Goal: Navigation & Orientation: Find specific page/section

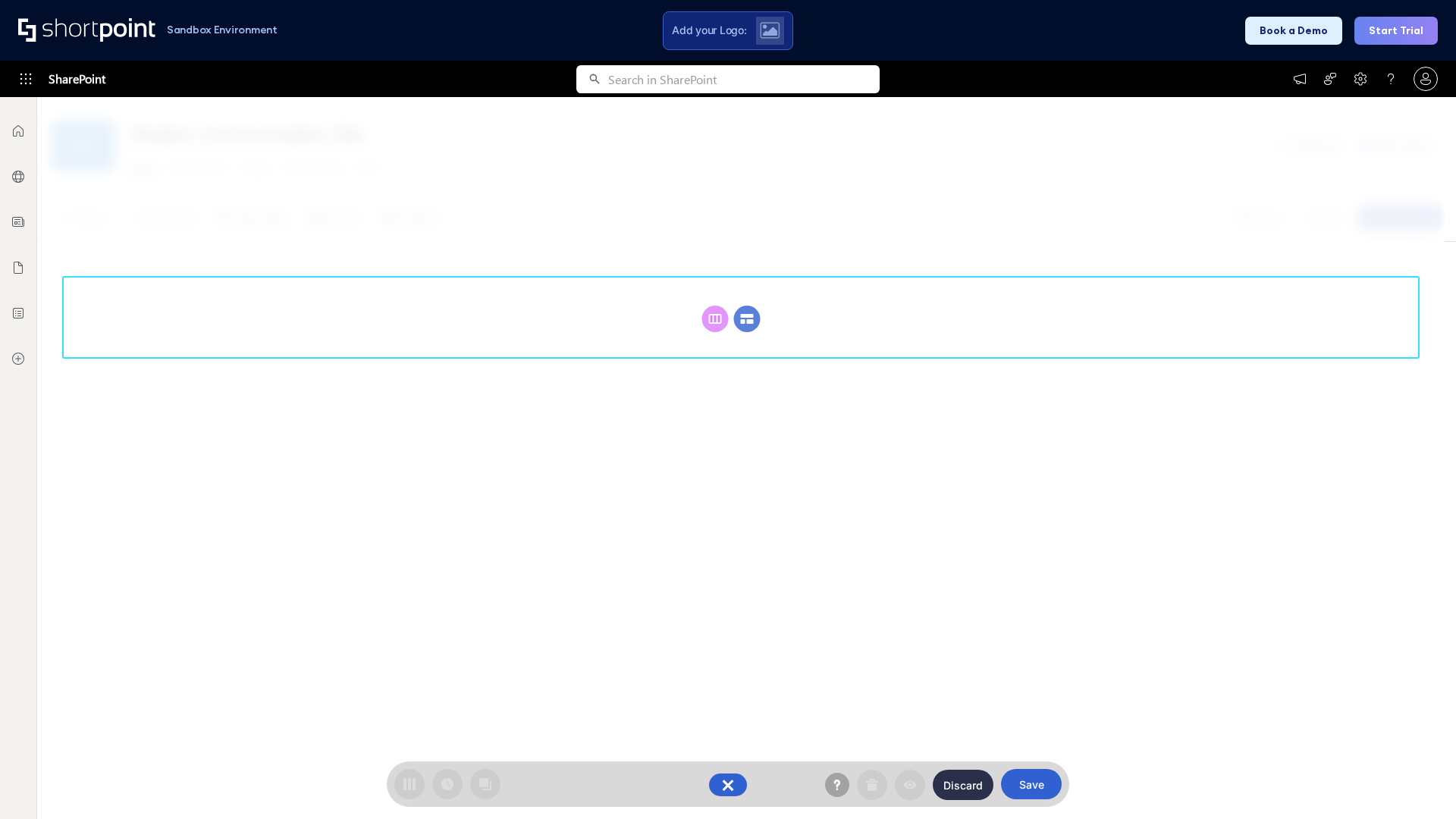
click at [747, 318] on circle at bounding box center [747, 318] width 27 height 27
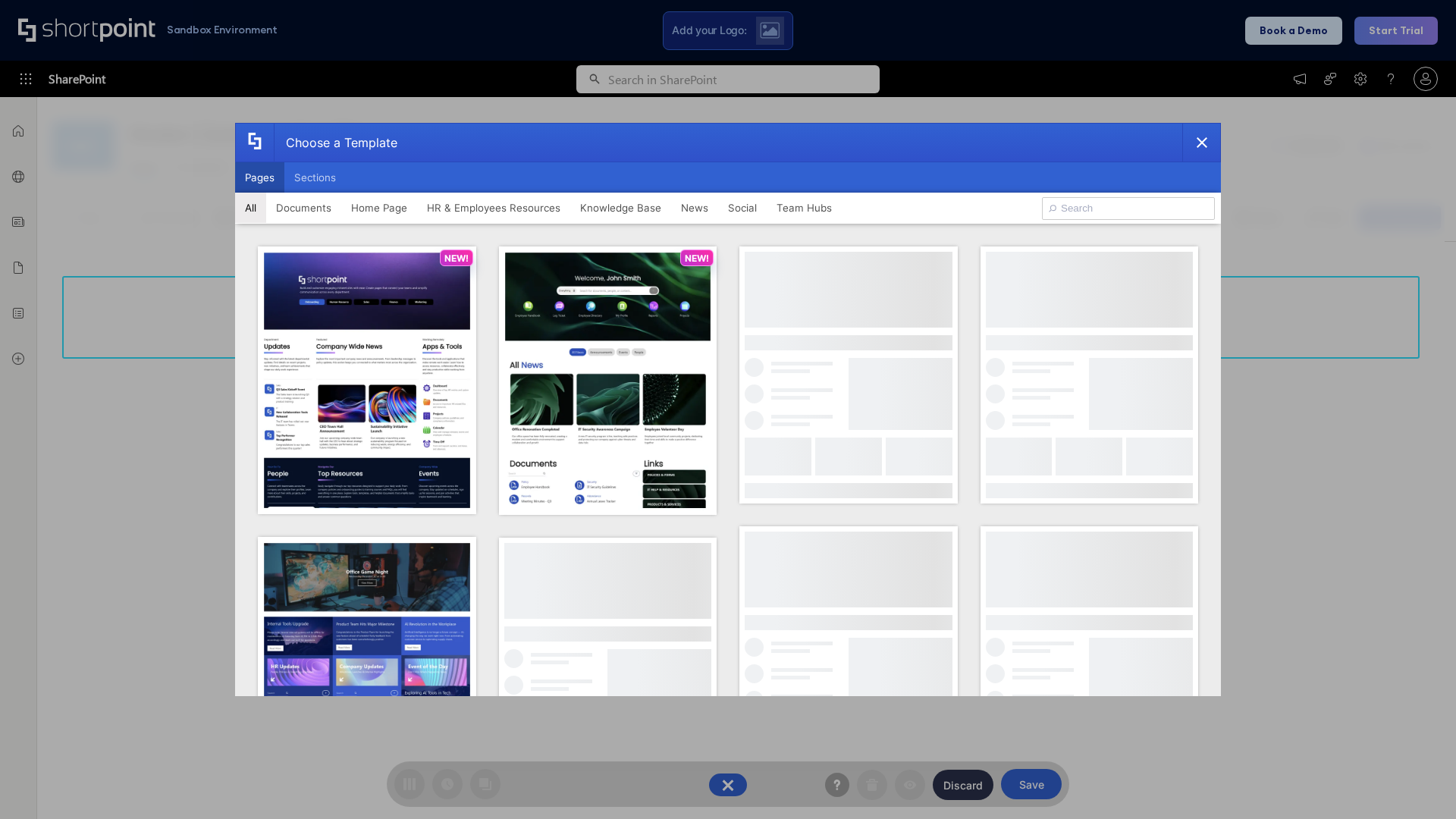
click at [259, 177] on button "Pages" at bounding box center [259, 177] width 49 height 30
type input "Knowledge Portal 2"
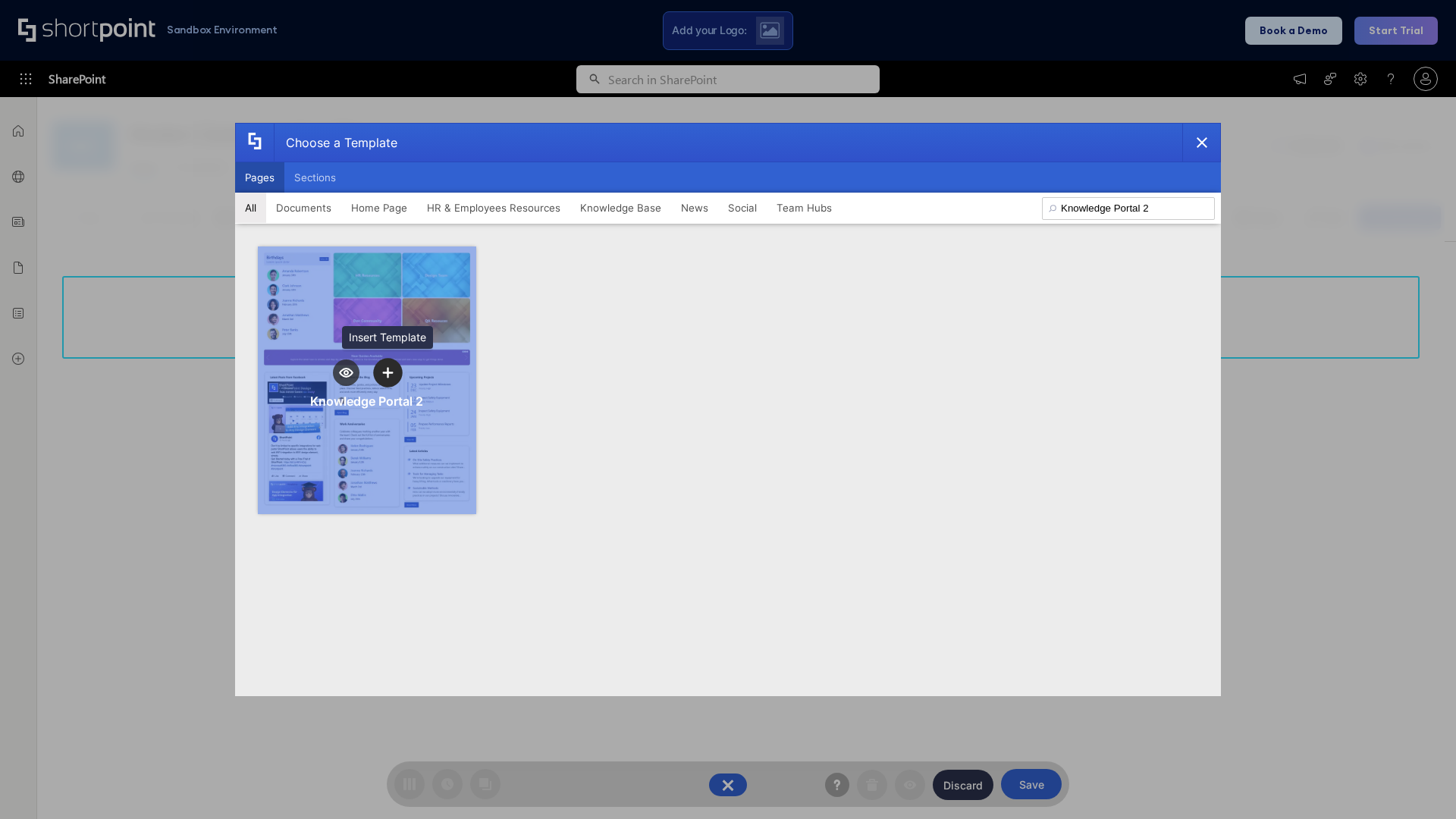
click at [387, 373] on icon "template selector" at bounding box center [387, 373] width 10 height 10
